Goal: Find specific page/section: Locate a particular part of the current website

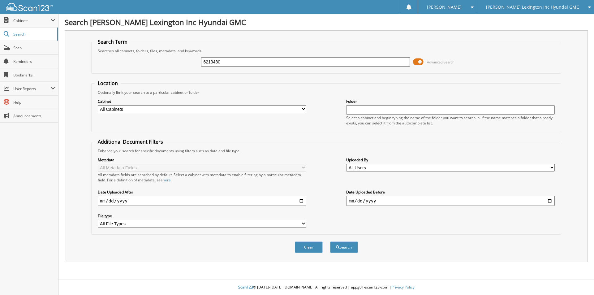
type input "6213480"
click at [330, 241] on button "Search" at bounding box center [344, 246] width 28 height 11
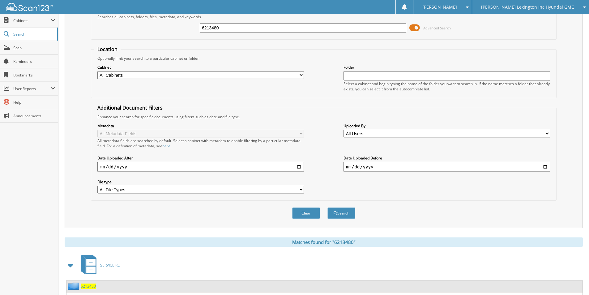
scroll to position [75, 0]
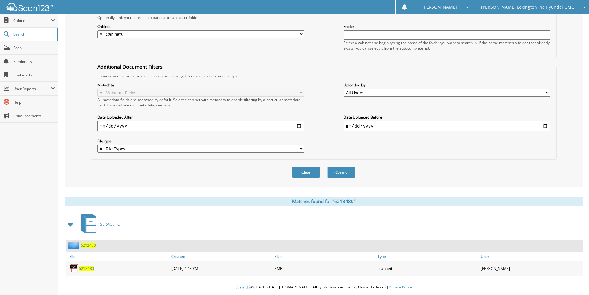
click at [86, 266] on span "6213480" at bounding box center [86, 268] width 15 height 5
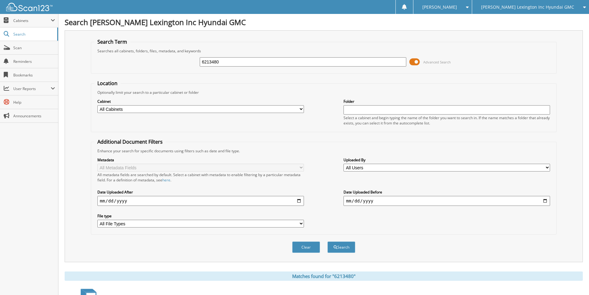
click at [229, 60] on input "6213480" at bounding box center [303, 61] width 207 height 9
click at [229, 59] on input "6213480" at bounding box center [303, 61] width 207 height 9
type input "6204405"
click at [328, 241] on button "Search" at bounding box center [342, 246] width 28 height 11
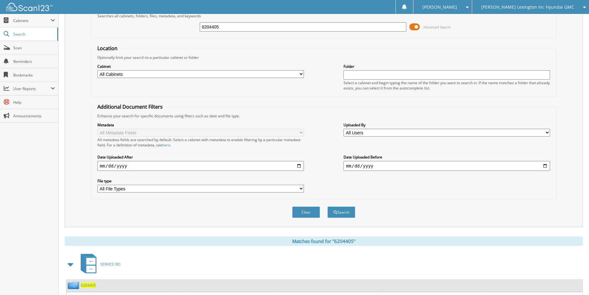
scroll to position [75, 0]
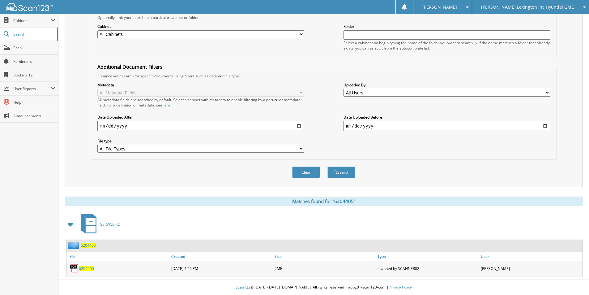
click at [83, 272] on div "6204405" at bounding box center [118, 268] width 103 height 12
click at [84, 270] on span "6204405" at bounding box center [86, 268] width 15 height 5
